Goal: Task Accomplishment & Management: Complete application form

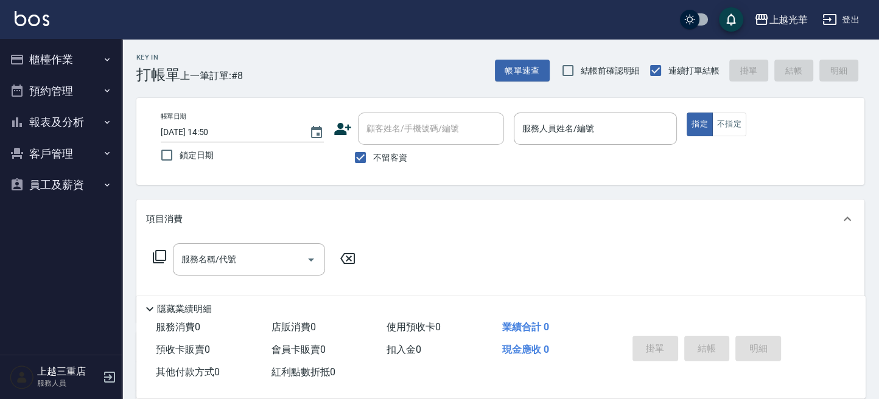
click at [38, 22] on img at bounding box center [32, 18] width 35 height 15
click at [358, 163] on input "不留客資" at bounding box center [360, 158] width 26 height 26
checkbox input "false"
drag, startPoint x: 395, startPoint y: 121, endPoint x: 419, endPoint y: 155, distance: 40.7
click at [407, 142] on div "顧客姓名/手機號碼/編號" at bounding box center [431, 129] width 146 height 32
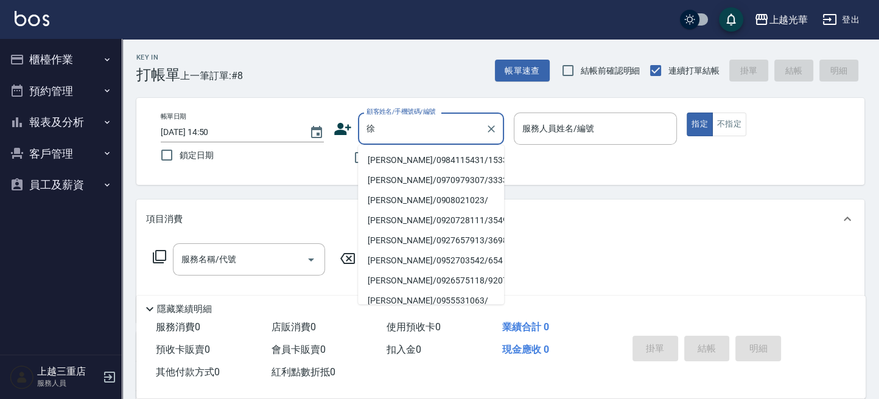
click at [449, 155] on li "[PERSON_NAME]/0984115431/1533" at bounding box center [431, 160] width 146 height 20
type input "[PERSON_NAME]/0984115431/1533"
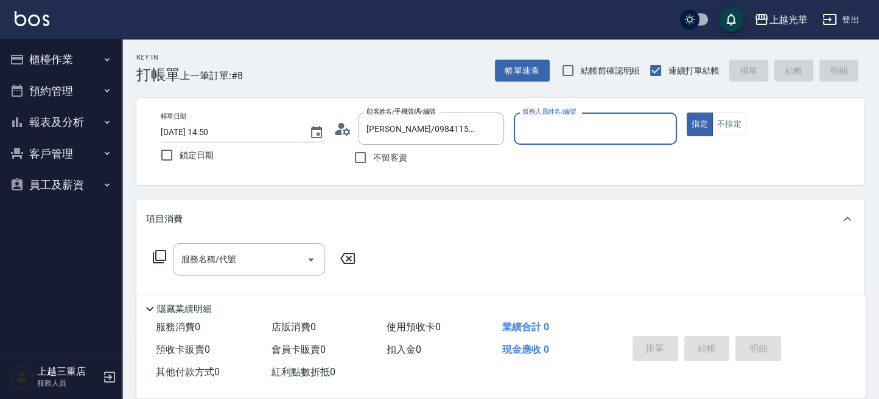
type input "雅袖-2"
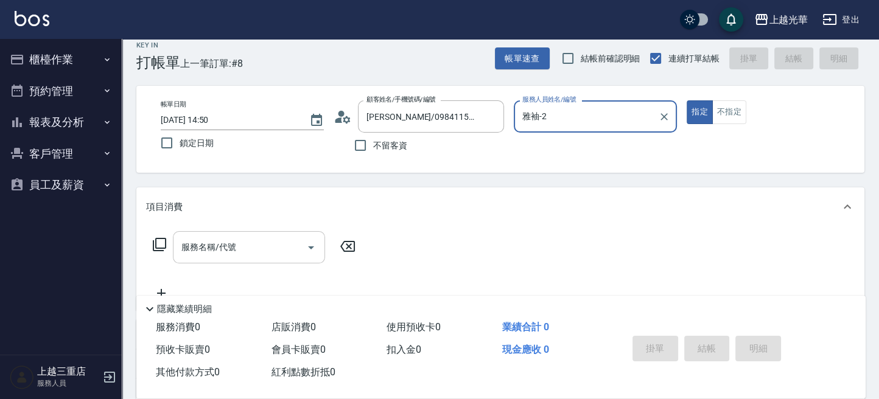
scroll to position [162, 0]
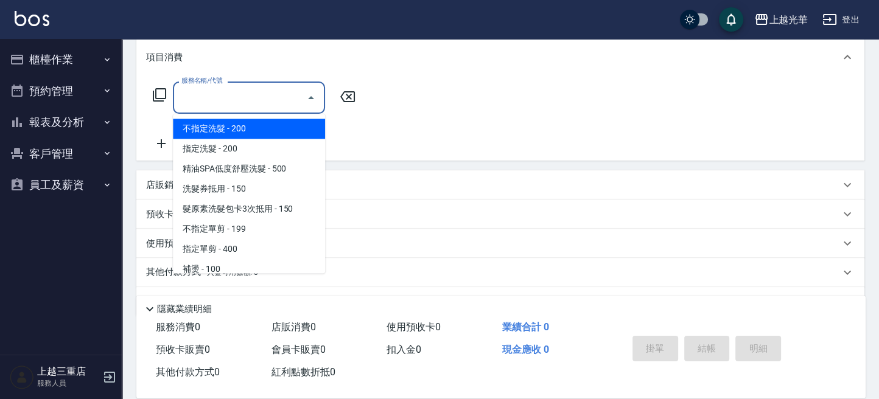
click at [206, 99] on input "服務名稱/代號" at bounding box center [239, 97] width 123 height 21
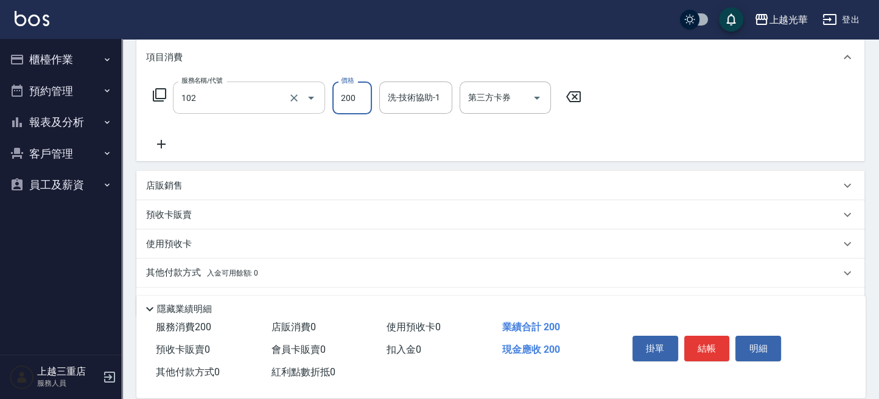
type input "指定洗髮(102)"
type input "雅袖-2"
click at [166, 144] on icon at bounding box center [161, 144] width 30 height 15
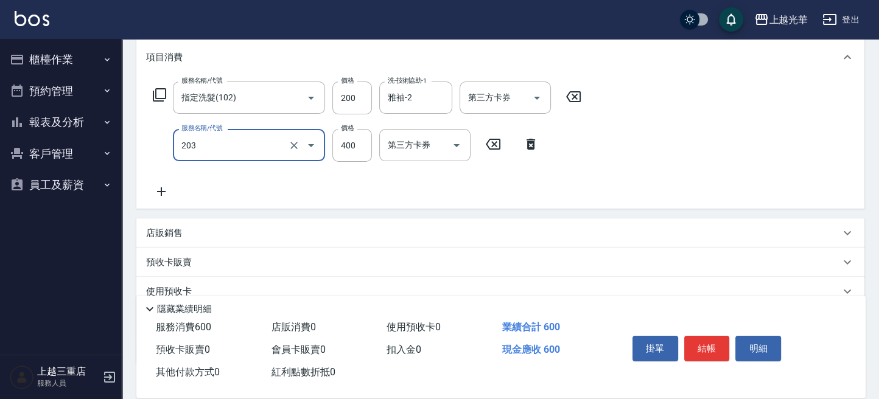
type input "指定單剪(203)"
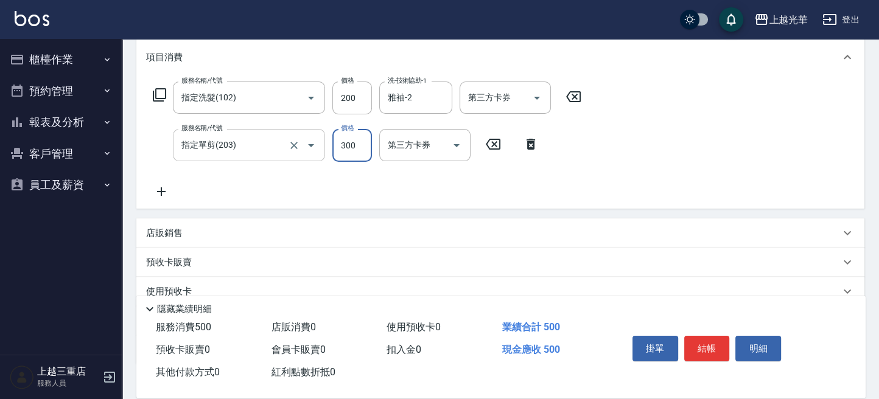
type input "300"
click at [701, 345] on button "結帳" at bounding box center [707, 349] width 46 height 26
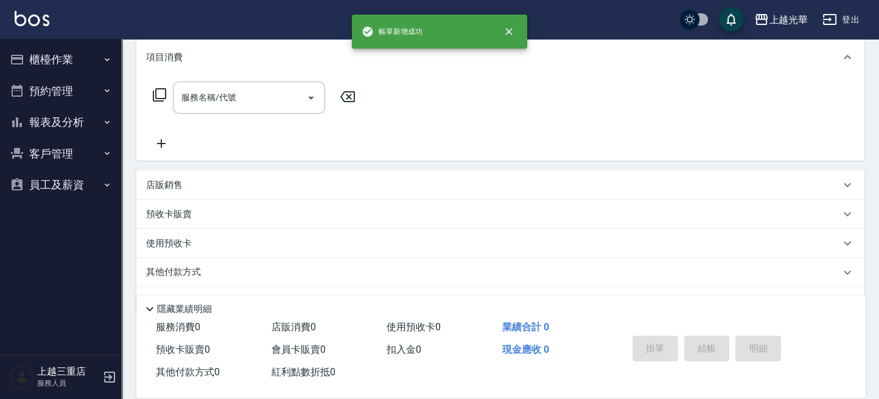
scroll to position [0, 0]
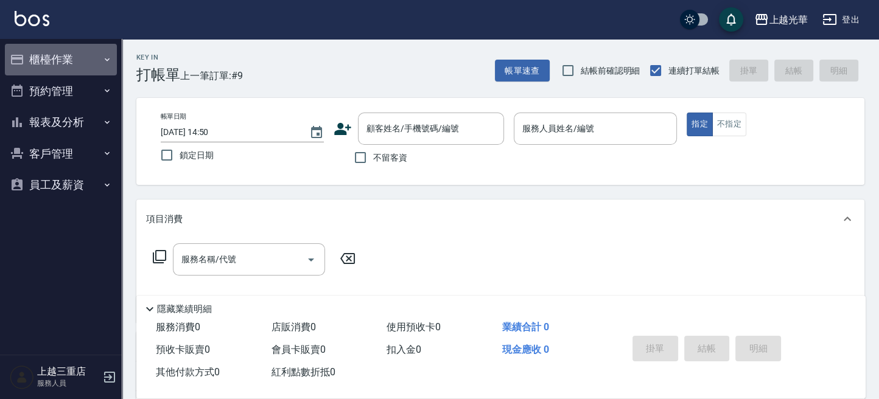
drag, startPoint x: 54, startPoint y: 55, endPoint x: 57, endPoint y: 105, distance: 49.4
click at [51, 56] on button "櫃檯作業" at bounding box center [61, 60] width 112 height 32
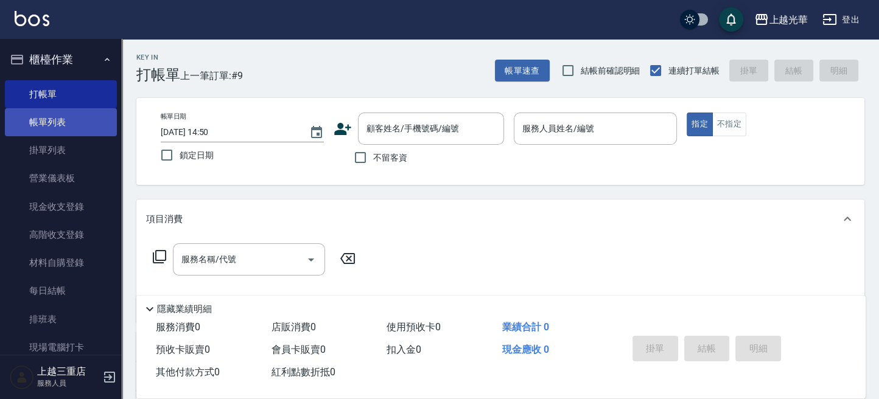
click at [65, 117] on link "帳單列表" at bounding box center [61, 122] width 112 height 28
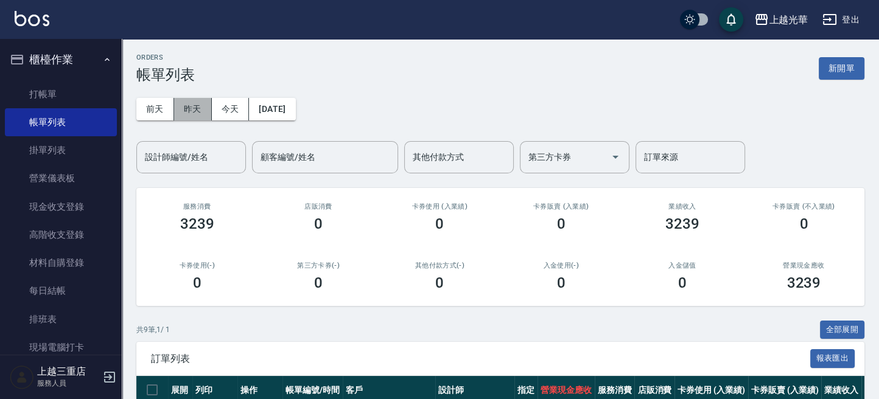
click at [193, 100] on button "昨天" at bounding box center [193, 109] width 38 height 23
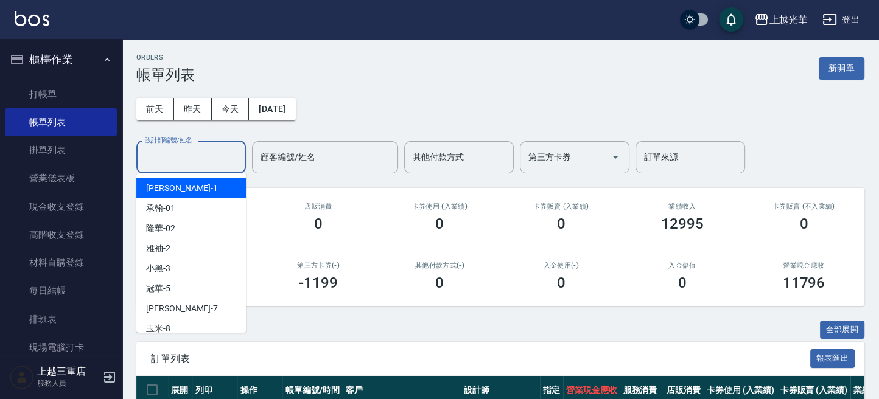
click at [179, 165] on input "設計師編號/姓名" at bounding box center [191, 157] width 99 height 21
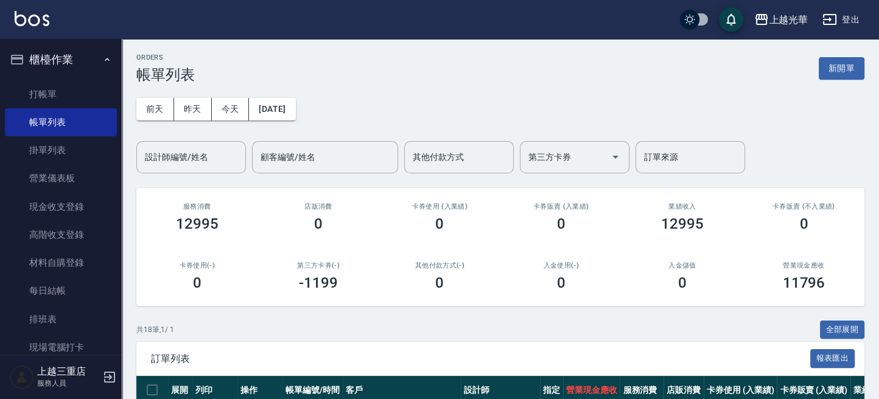
click at [405, 100] on div "[DATE] [DATE] [DATE] [DATE] 設計師編號/姓名 設計師編號/姓名 顧客編號/姓名 顧客編號/姓名 其他付款方式 其他付款方式 第三方…" at bounding box center [500, 128] width 728 height 90
click at [35, 24] on img at bounding box center [32, 18] width 35 height 15
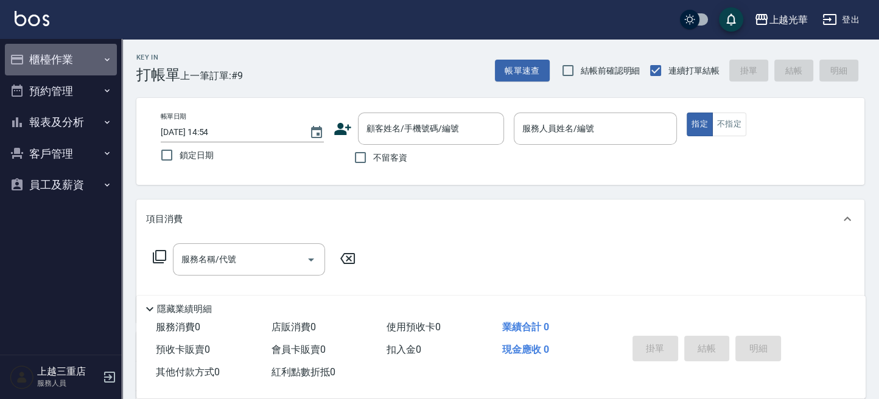
click at [70, 64] on button "櫃檯作業" at bounding box center [61, 60] width 112 height 32
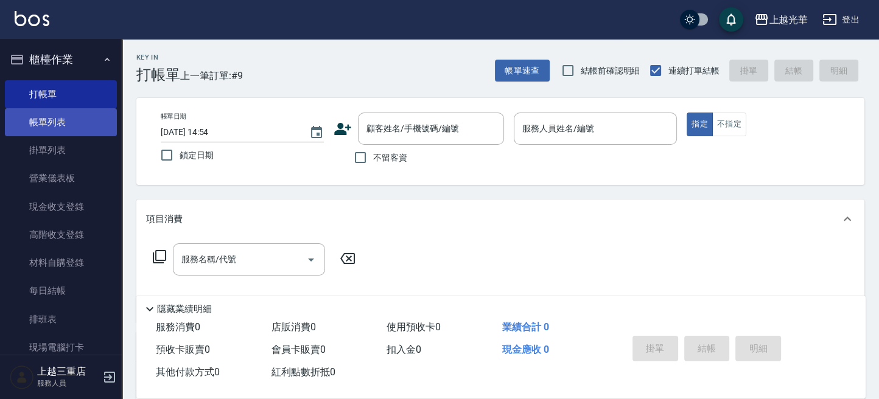
click at [78, 127] on link "帳單列表" at bounding box center [61, 122] width 112 height 28
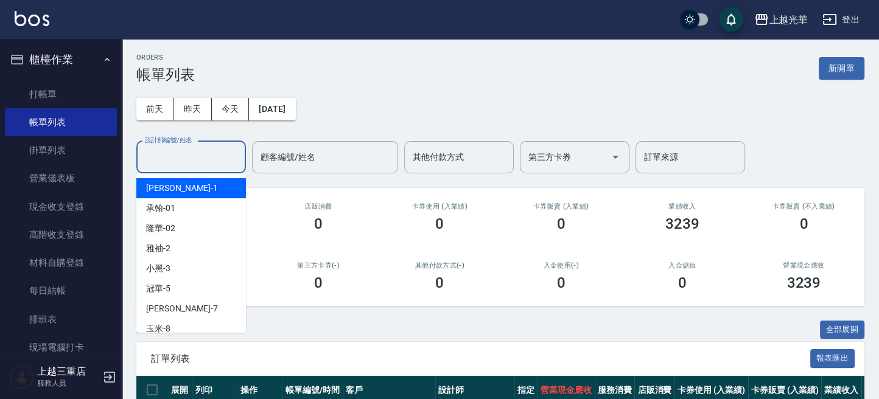
click at [165, 161] on input "設計師編號/姓名" at bounding box center [191, 157] width 99 height 21
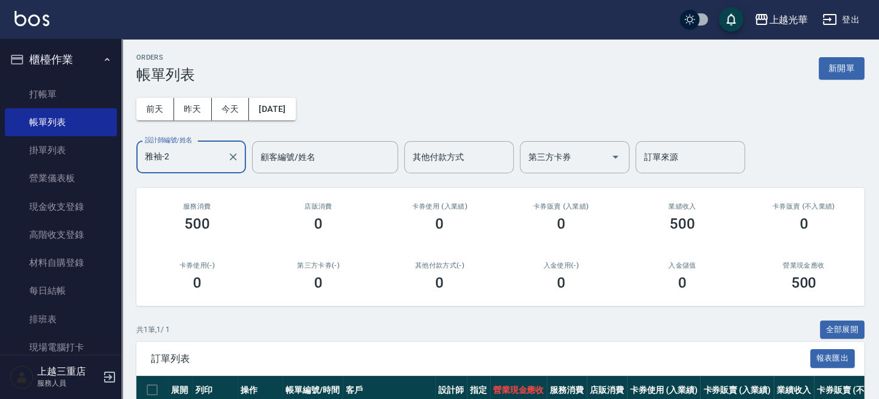
type input "雅袖-2"
click at [16, 15] on img at bounding box center [32, 18] width 35 height 15
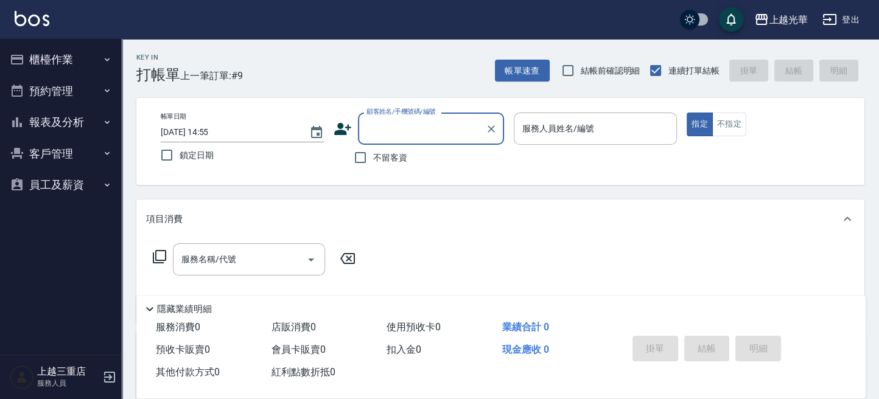
click at [101, 98] on button "預約管理" at bounding box center [61, 91] width 112 height 32
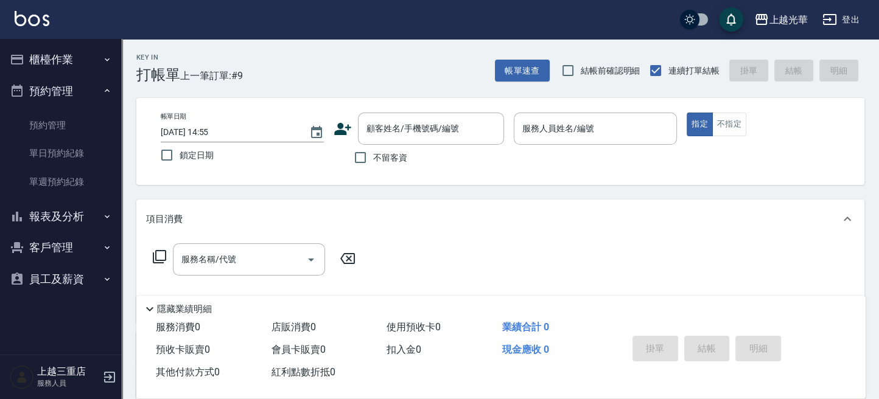
click at [85, 67] on button "櫃檯作業" at bounding box center [61, 60] width 112 height 32
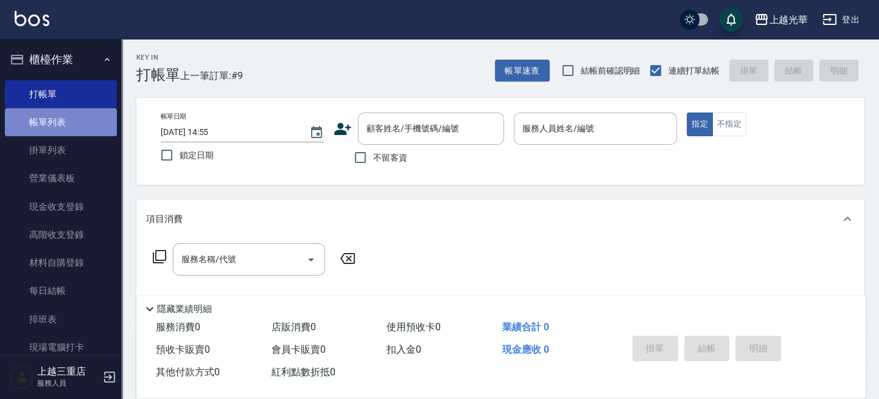
click at [86, 110] on link "帳單列表" at bounding box center [61, 122] width 112 height 28
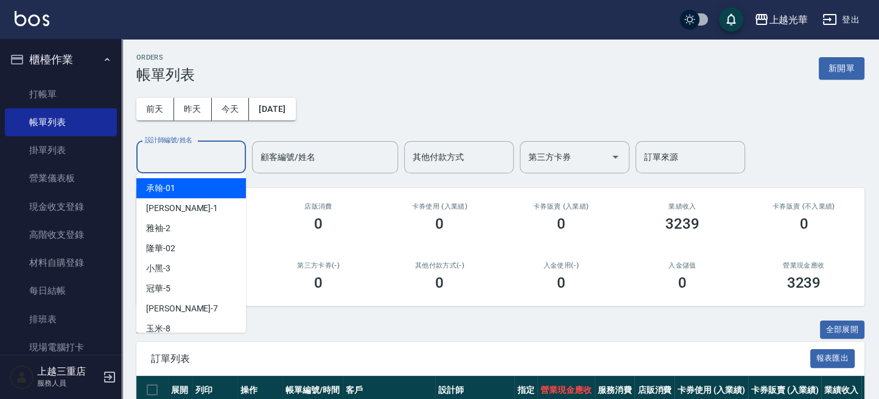
drag, startPoint x: 221, startPoint y: 161, endPoint x: 234, endPoint y: 139, distance: 25.4
click at [223, 153] on input "設計師編號/姓名" at bounding box center [191, 157] width 99 height 21
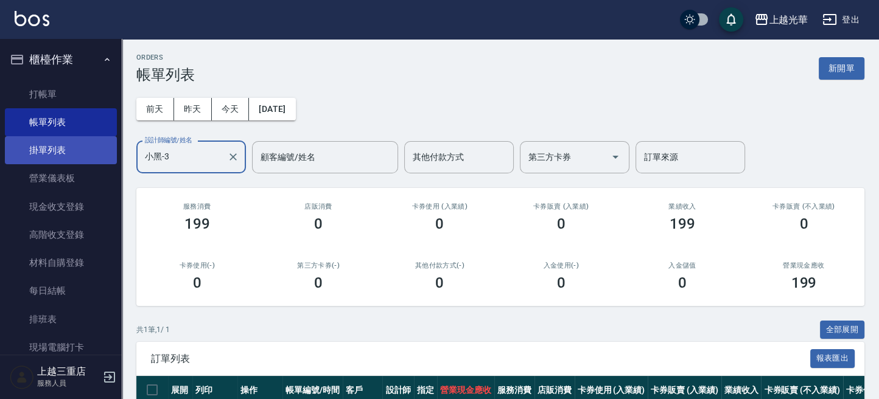
drag, startPoint x: 190, startPoint y: 161, endPoint x: 50, endPoint y: 153, distance: 140.2
click at [45, 153] on div "上越光華 登出 櫃檯作業 打帳單 帳單列表 掛單列表 營業儀表板 現金收支登錄 高階收支登錄 材料自購登錄 每日結帳 排班表 現場電腦打卡 預約管理 預約管理…" at bounding box center [439, 240] width 879 height 481
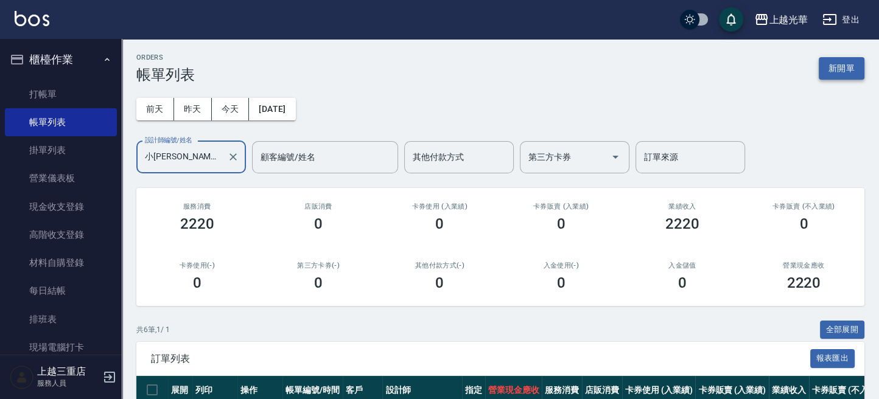
type input "小[PERSON_NAME]-1"
click at [850, 58] on button "新開單" at bounding box center [841, 68] width 46 height 23
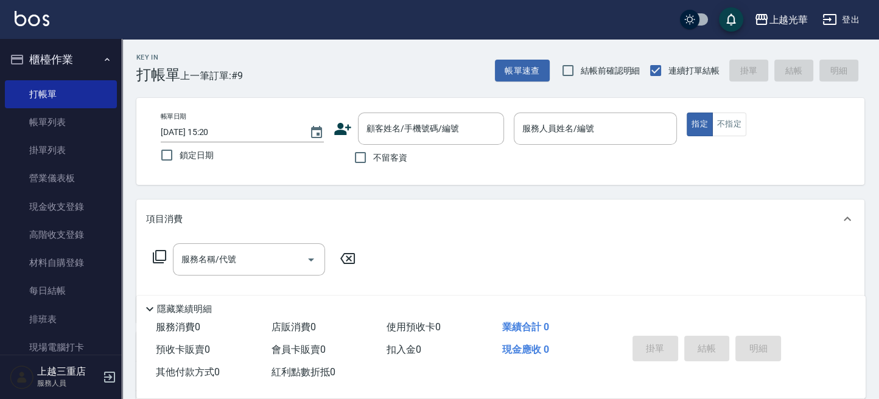
drag, startPoint x: 391, startPoint y: 156, endPoint x: 297, endPoint y: 224, distance: 116.3
click at [391, 156] on span "不留客資" at bounding box center [390, 157] width 34 height 13
click at [373, 156] on input "不留客資" at bounding box center [360, 158] width 26 height 26
checkbox input "true"
type input "小[PERSON_NAME]-1"
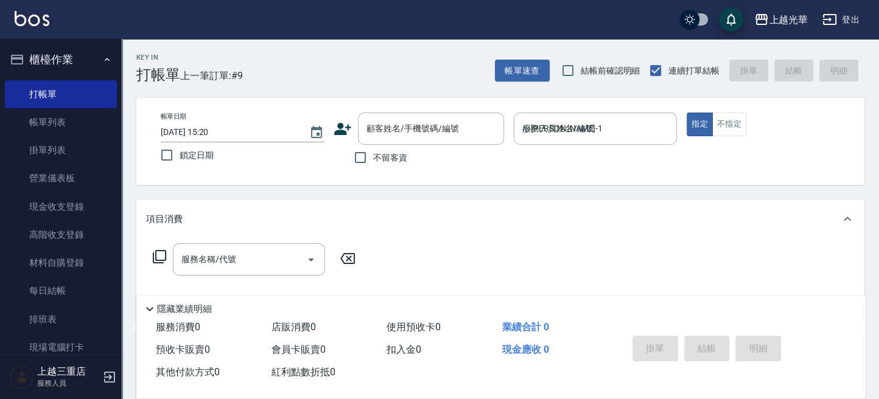
type button "true"
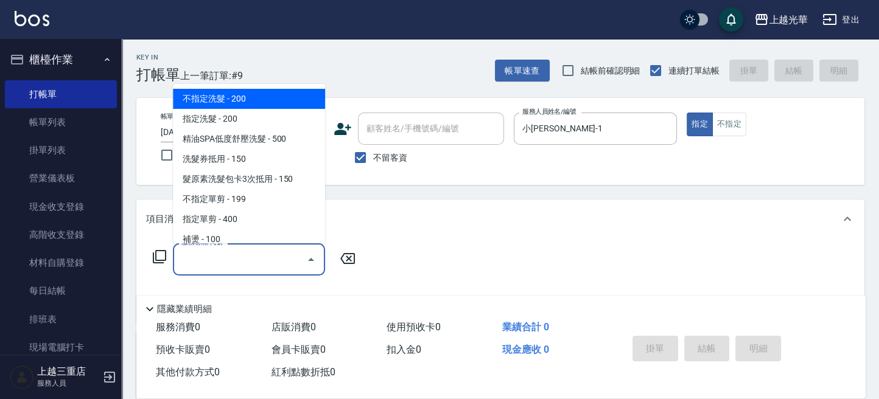
click at [214, 263] on input "服務名稱/代號" at bounding box center [239, 259] width 123 height 21
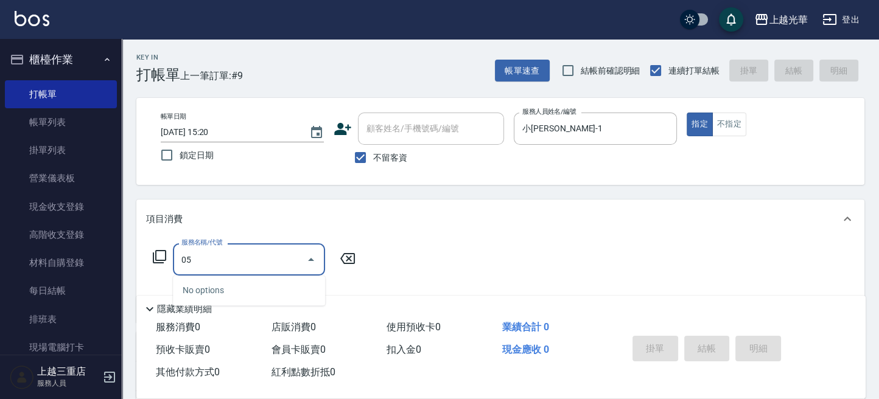
drag, startPoint x: 253, startPoint y: 258, endPoint x: 128, endPoint y: 250, distance: 125.6
click at [69, 251] on div "上越光華 登出 櫃檯作業 打帳單 帳單列表 掛單列表 營業儀表板 現金收支登錄 高階收支登錄 材料自購登錄 每日結帳 排班表 現場電腦打卡 預約管理 預約管理…" at bounding box center [439, 282] width 879 height 564
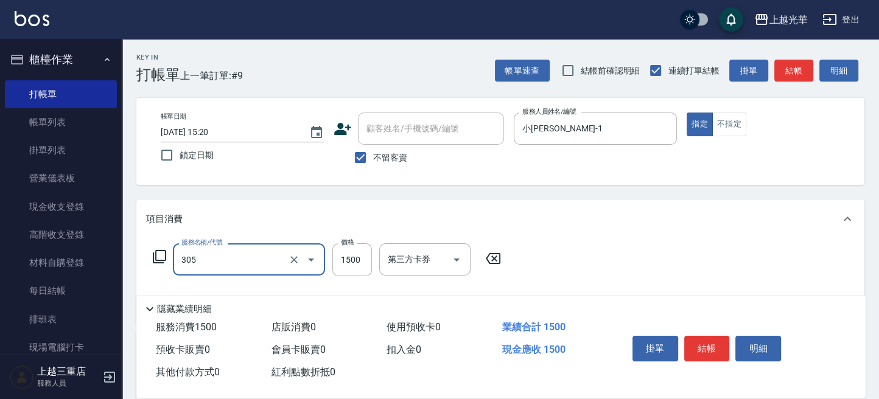
type input "設計燙髮1500(305)"
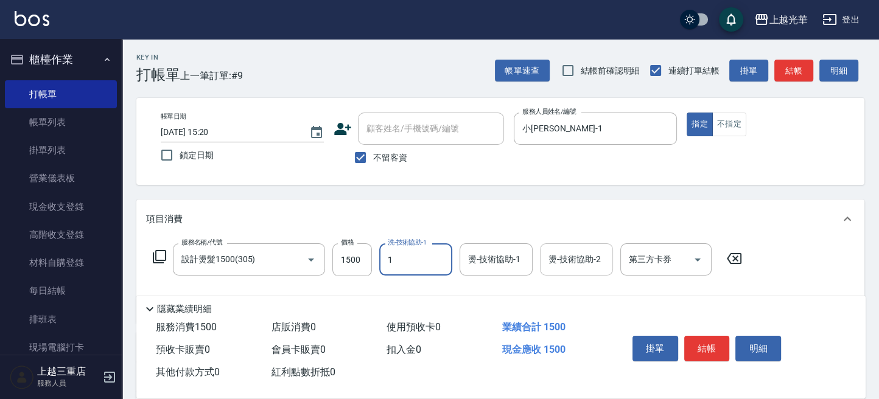
type input "小[PERSON_NAME]-1"
click at [572, 263] on input "燙-技術協助-2" at bounding box center [576, 259] width 62 height 21
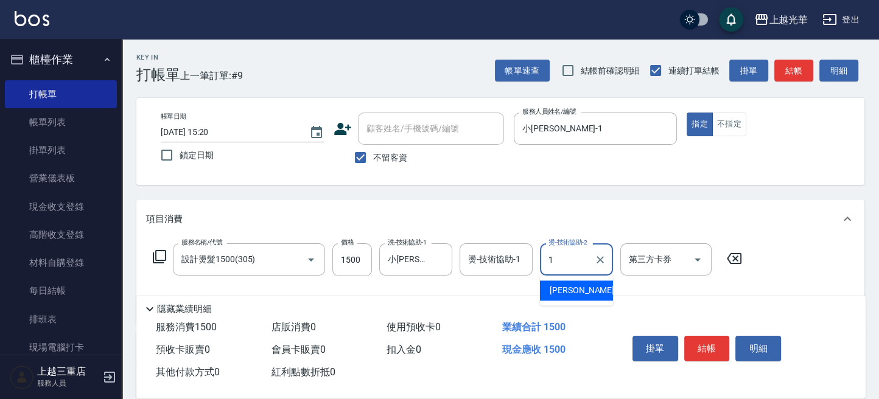
type input "小[PERSON_NAME]-1"
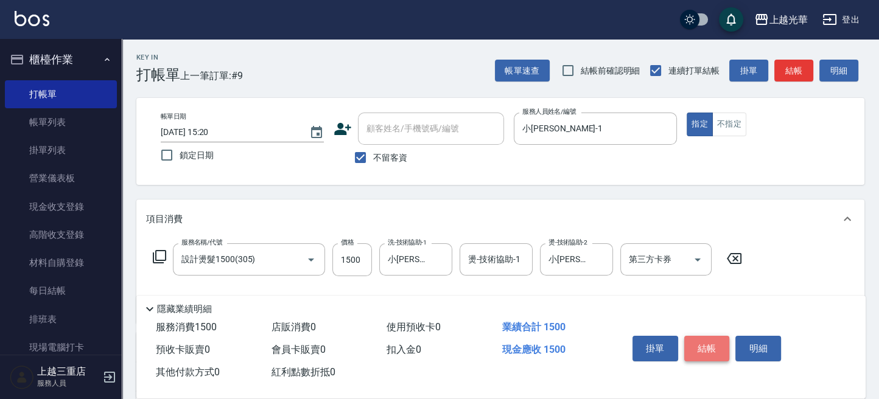
click at [715, 353] on button "結帳" at bounding box center [707, 349] width 46 height 26
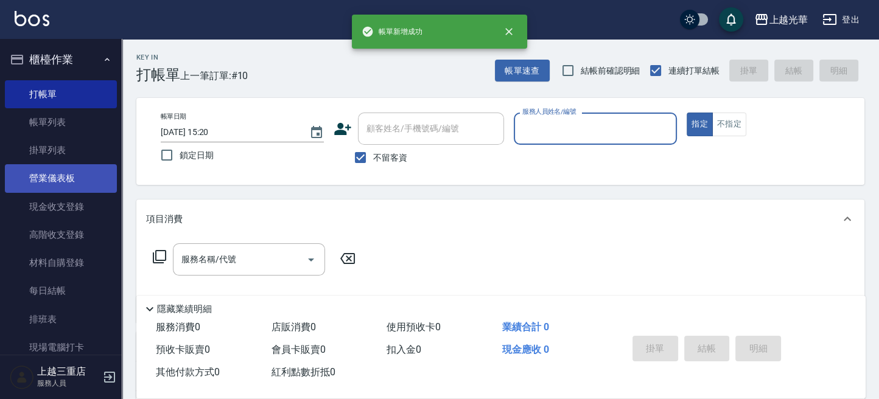
drag, startPoint x: 107, startPoint y: 124, endPoint x: 57, endPoint y: 189, distance: 82.4
click at [107, 124] on link "帳單列表" at bounding box center [61, 122] width 112 height 28
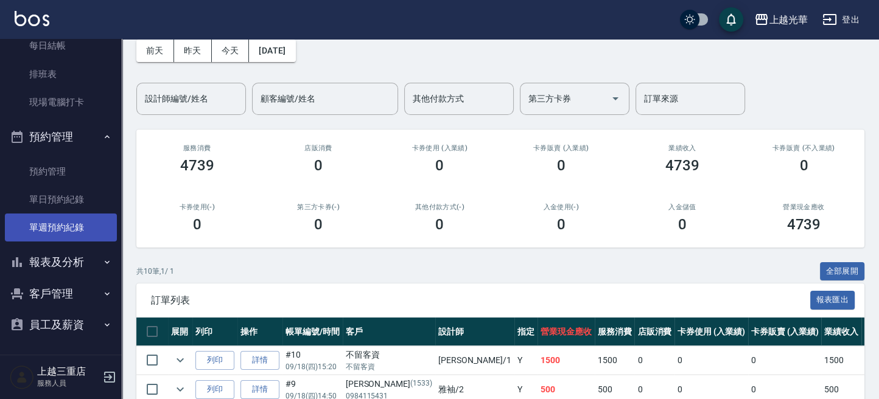
scroll to position [81, 0]
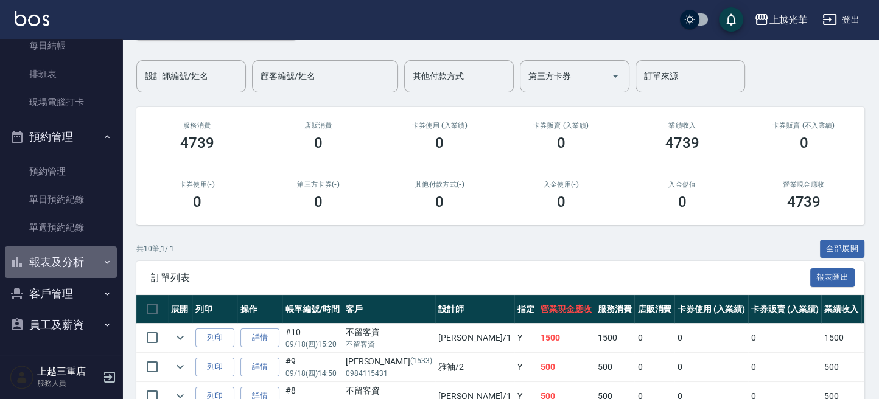
click at [64, 260] on button "報表及分析" at bounding box center [61, 262] width 112 height 32
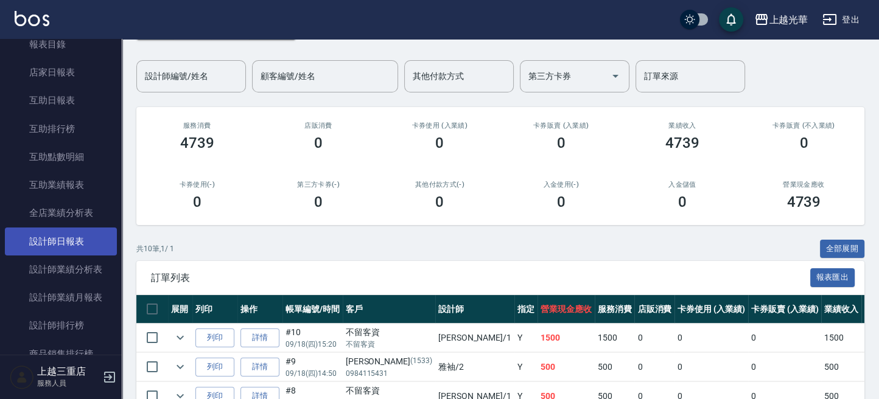
scroll to position [499, 0]
click at [75, 233] on link "設計師日報表" at bounding box center [61, 240] width 112 height 28
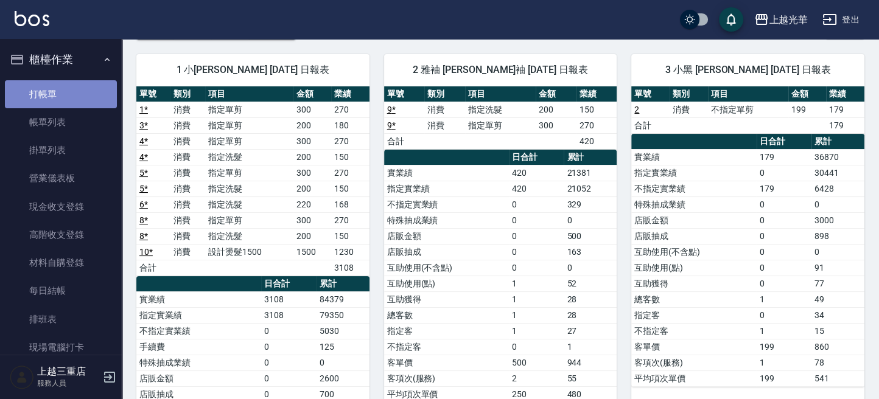
click at [66, 88] on link "打帳單" at bounding box center [61, 94] width 112 height 28
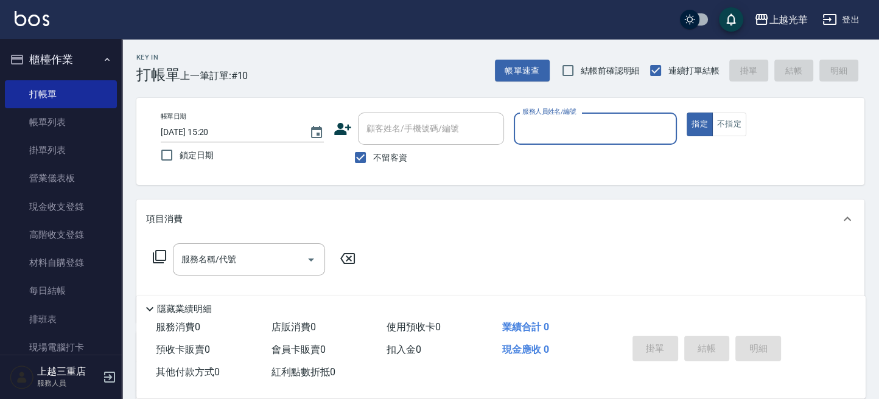
drag, startPoint x: 547, startPoint y: 130, endPoint x: 520, endPoint y: 136, distance: 27.3
click at [543, 130] on input "服務人員姓名/編號" at bounding box center [595, 128] width 152 height 21
type input "冠華-5"
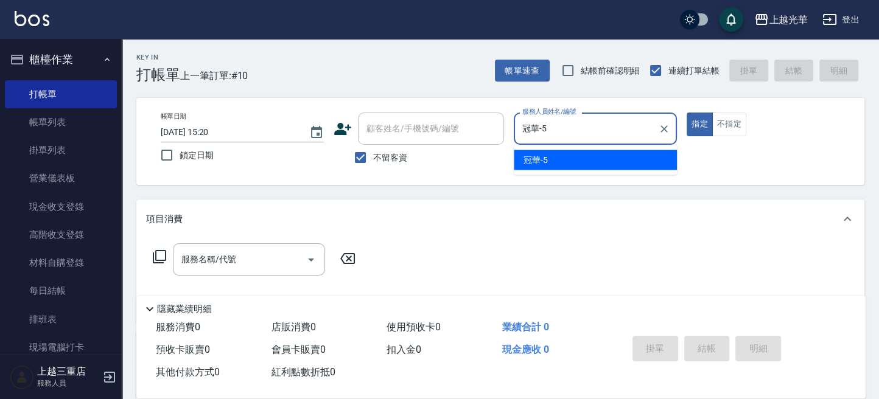
type button "true"
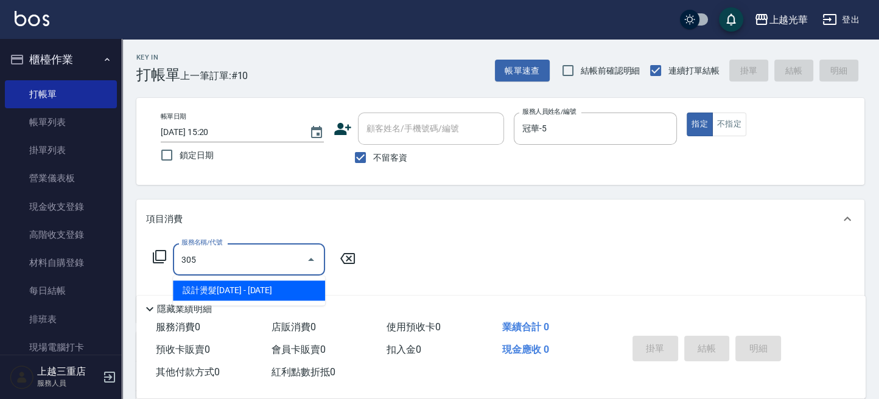
type input "設計燙髮1500(305)"
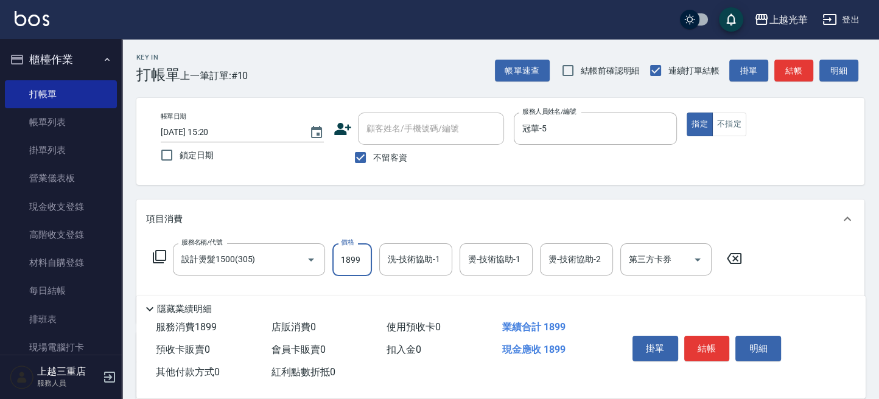
type input "1899"
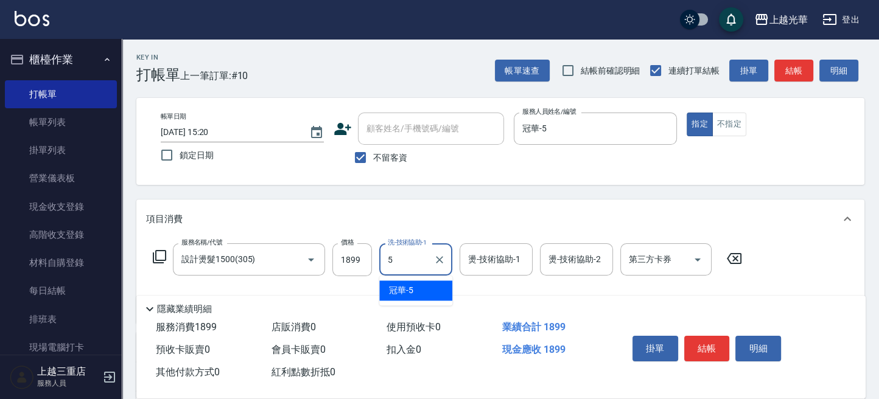
type input "冠華-5"
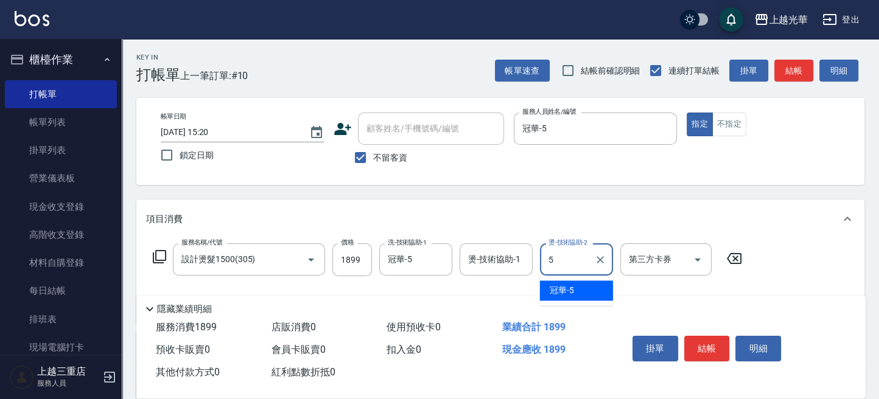
type input "冠華-5"
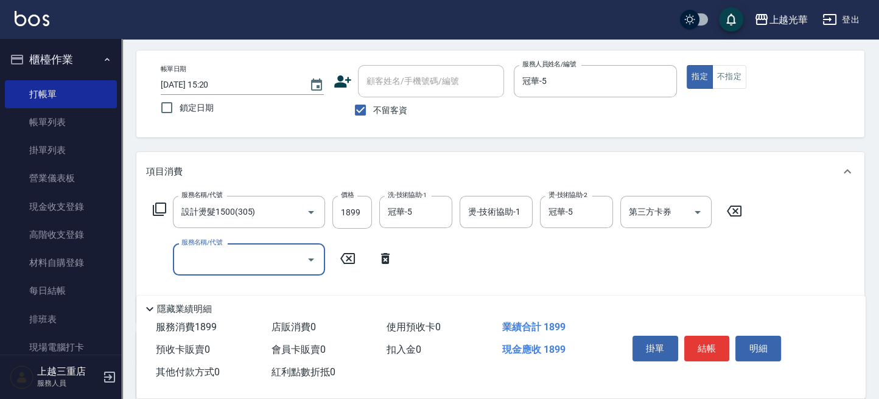
scroll to position [81, 0]
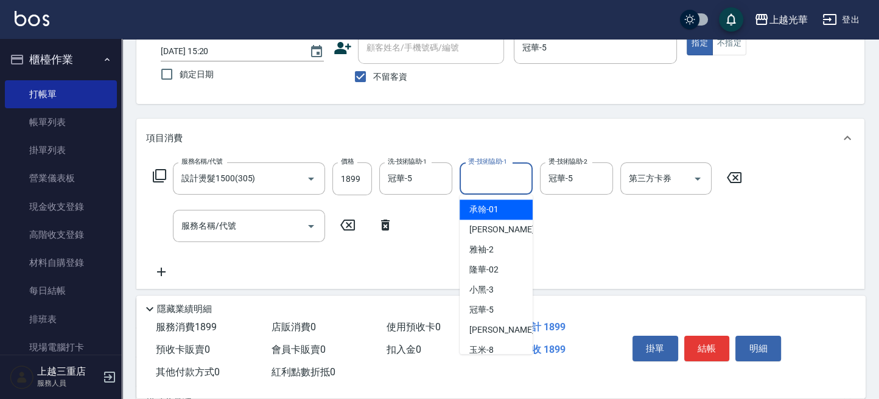
click at [494, 177] on input "燙-技術協助-1" at bounding box center [496, 178] width 62 height 21
type input "0"
type input "[PERSON_NAME]-20"
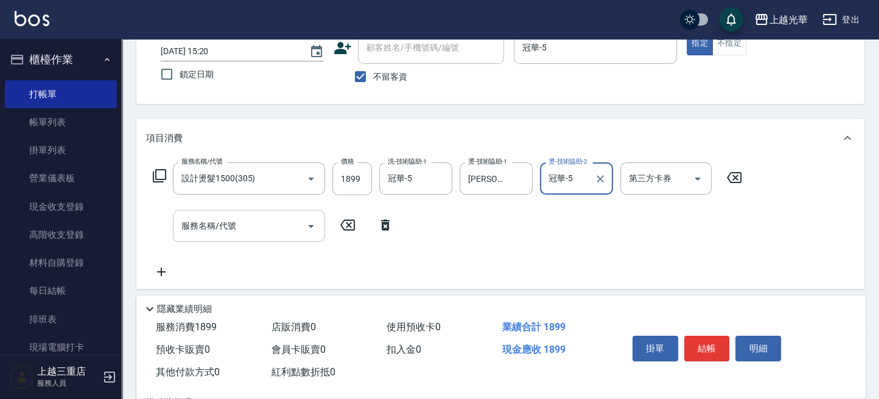
click at [253, 226] on input "服務名稱/代號" at bounding box center [239, 225] width 123 height 21
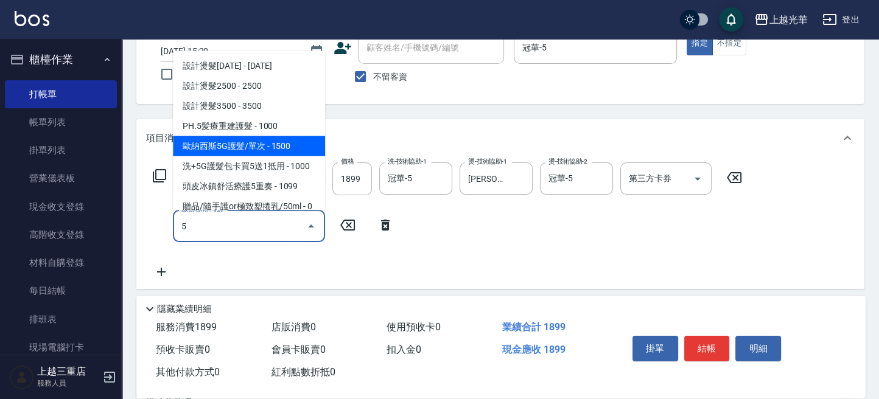
drag, startPoint x: 242, startPoint y: 147, endPoint x: 290, endPoint y: 184, distance: 60.2
click at [245, 147] on span "歐納西斯5G護髮/單次 - 1500" at bounding box center [249, 146] width 152 height 20
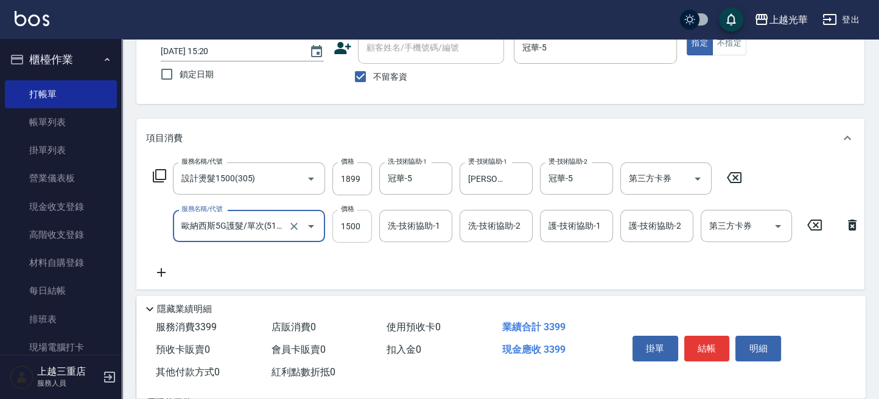
type input "歐納西斯5G護髮/單次(514)"
click at [350, 221] on input "1500" at bounding box center [352, 226] width 40 height 33
type input "1000"
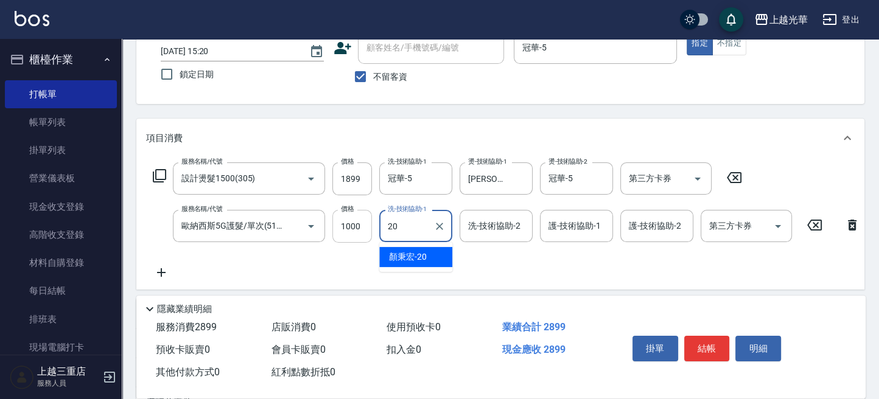
type input "[PERSON_NAME]-20"
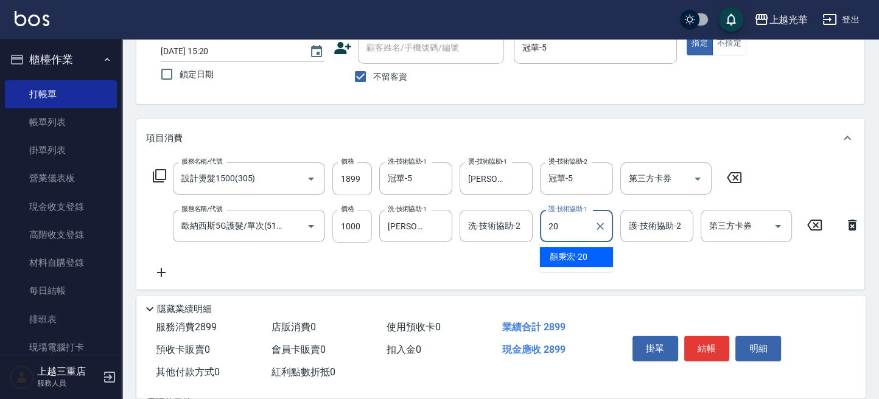
type input "[PERSON_NAME]-20"
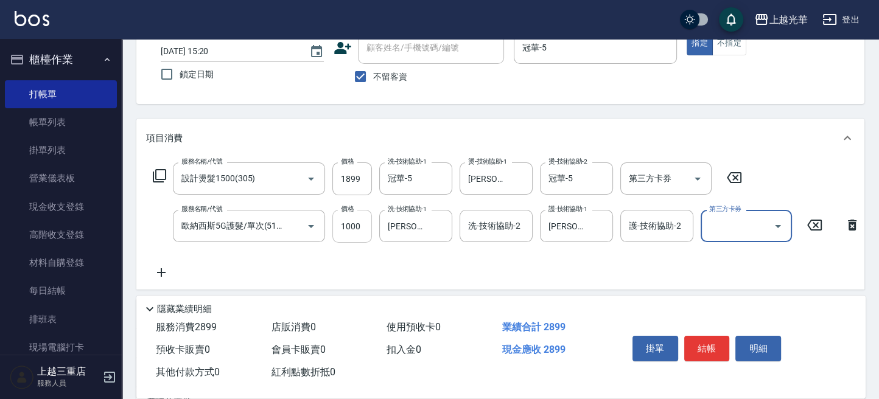
scroll to position [0, 0]
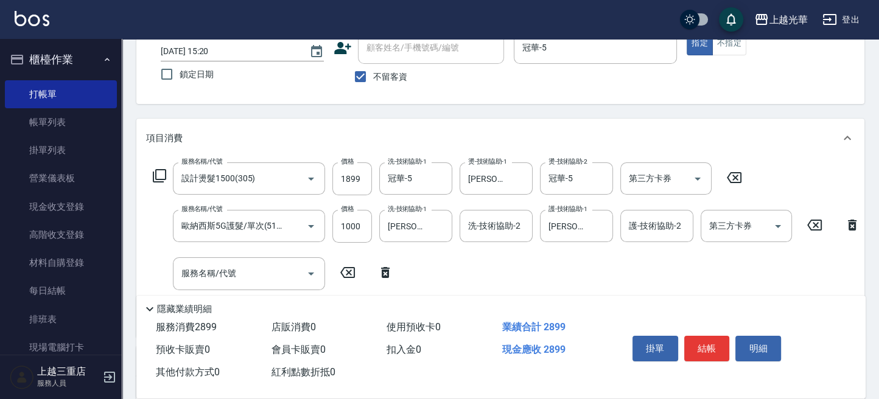
click at [790, 175] on div "服務名稱/代號 設計燙髮1500(305) 服務名稱/代號 價格 1899 價格 洗-技術協助-1 冠華-5 洗-技術協助-1 燙-技術協助-1 [PERSO…" at bounding box center [506, 244] width 721 height 164
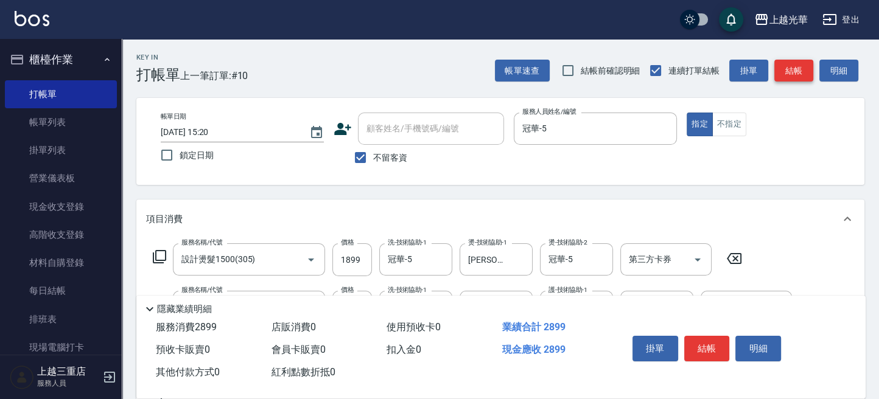
click at [792, 71] on button "結帳" at bounding box center [793, 71] width 39 height 23
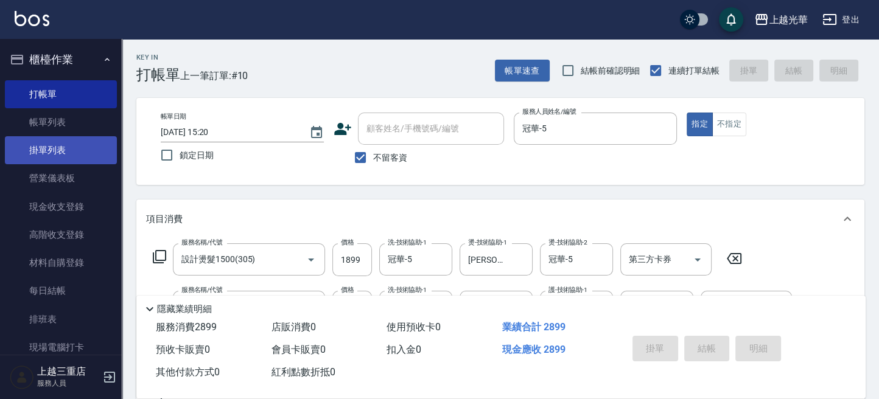
type input "[DATE] 15:36"
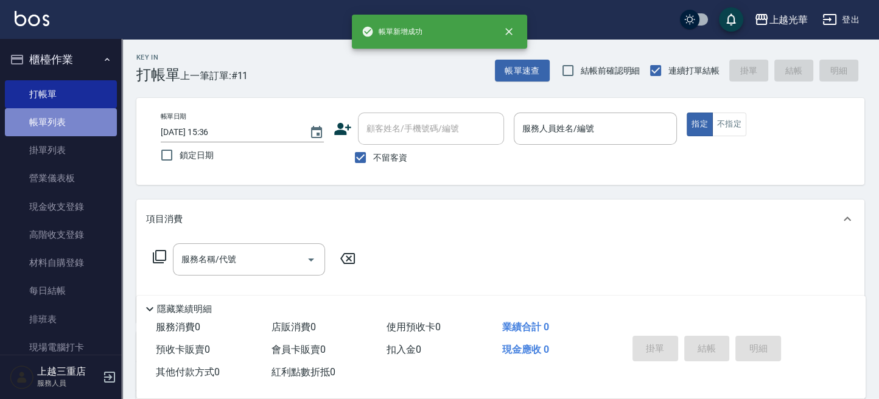
click at [70, 124] on link "帳單列表" at bounding box center [61, 122] width 112 height 28
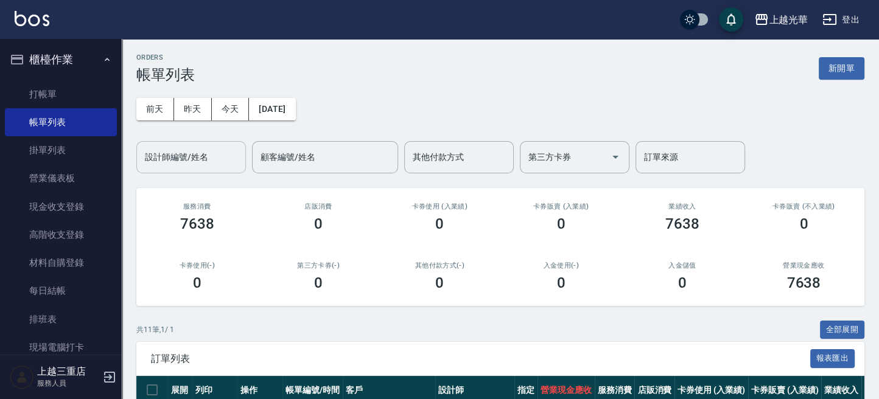
drag, startPoint x: 189, startPoint y: 161, endPoint x: 197, endPoint y: 156, distance: 8.8
click at [197, 156] on input "設計師編號/姓名" at bounding box center [191, 157] width 99 height 21
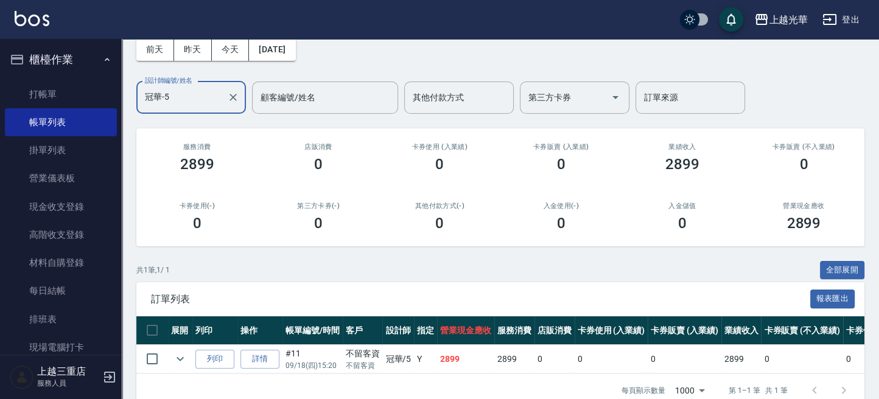
scroll to position [93, 0]
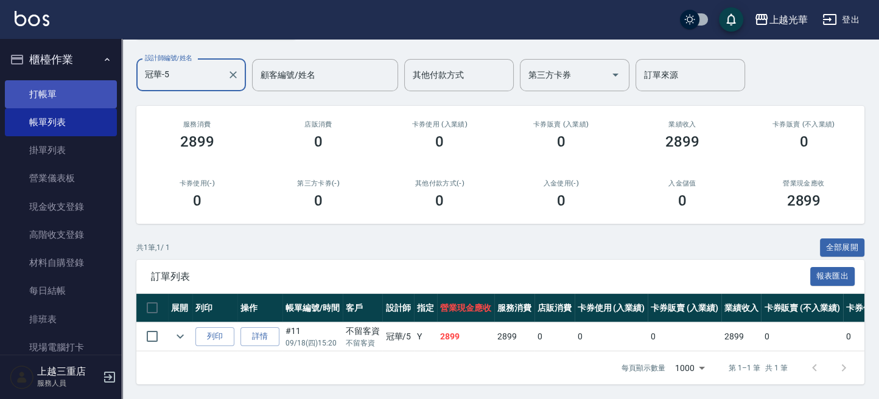
type input "冠華-5"
click at [63, 98] on link "打帳單" at bounding box center [61, 94] width 112 height 28
